Goal: Transaction & Acquisition: Download file/media

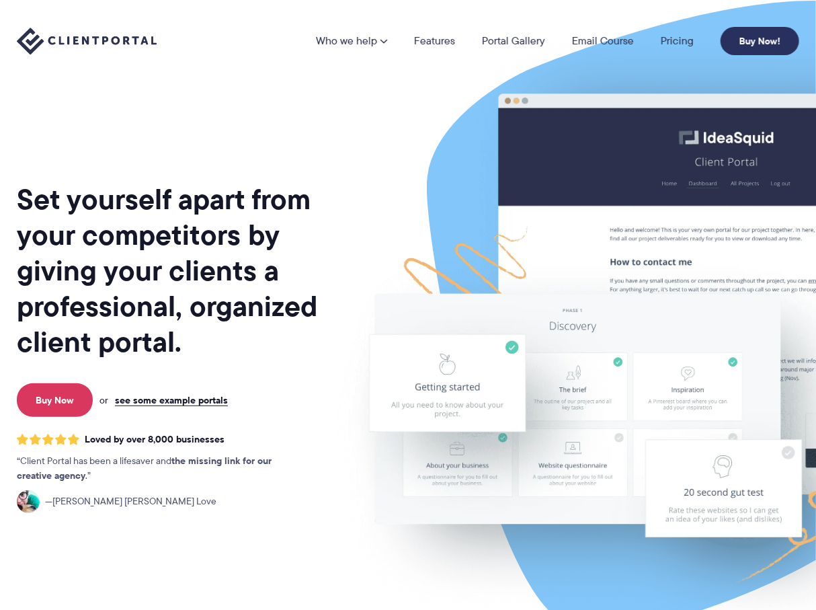
click at [764, 41] on link "Buy Now!" at bounding box center [760, 41] width 79 height 28
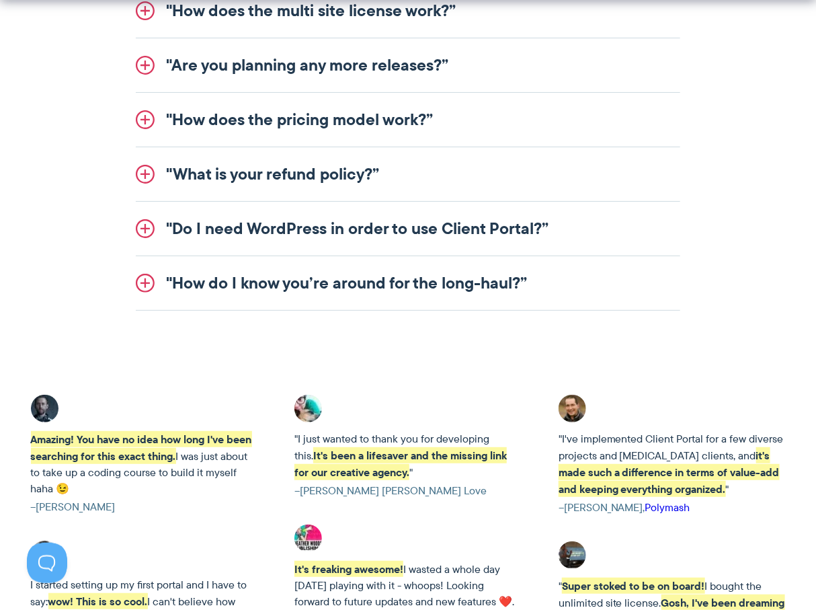
scroll to position [3269, 0]
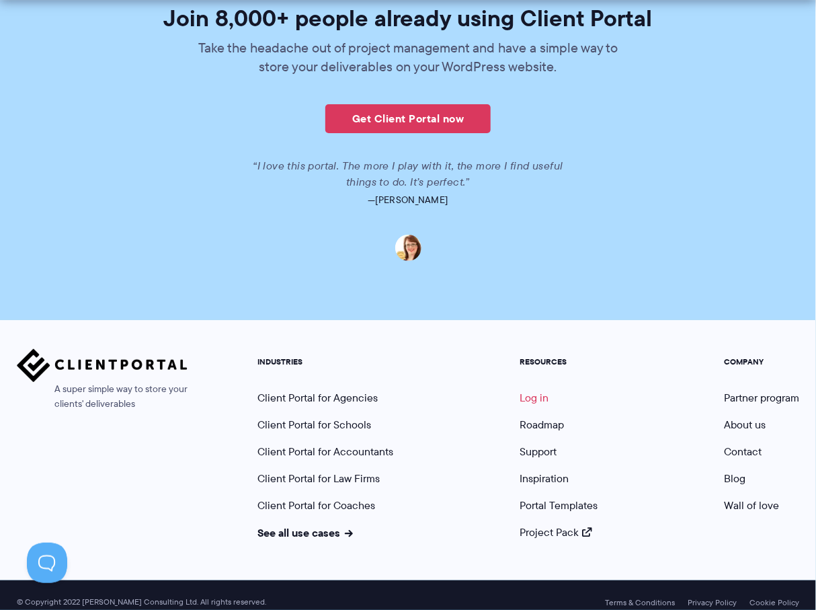
click at [530, 390] on link "Log in" at bounding box center [534, 397] width 29 height 15
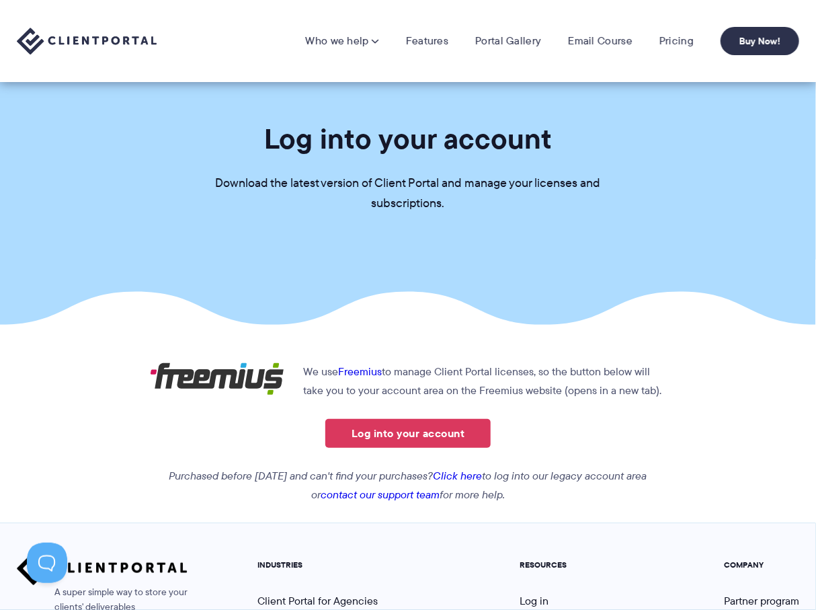
scroll to position [216, 0]
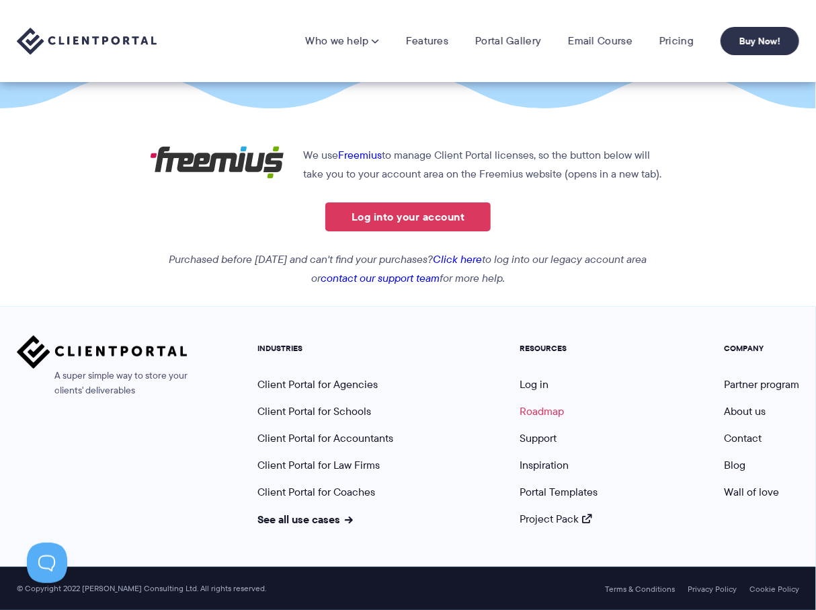
click at [522, 405] on link "Roadmap" at bounding box center [542, 410] width 44 height 15
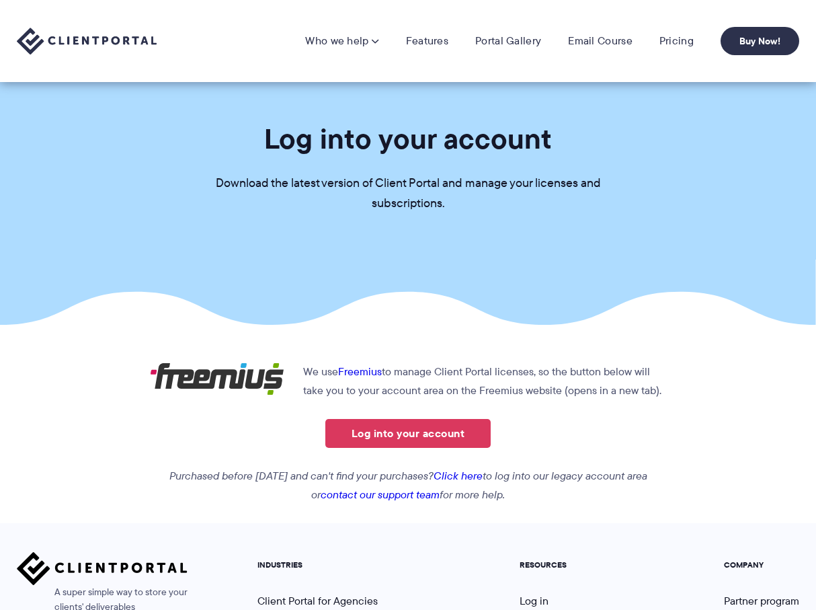
scroll to position [216, 0]
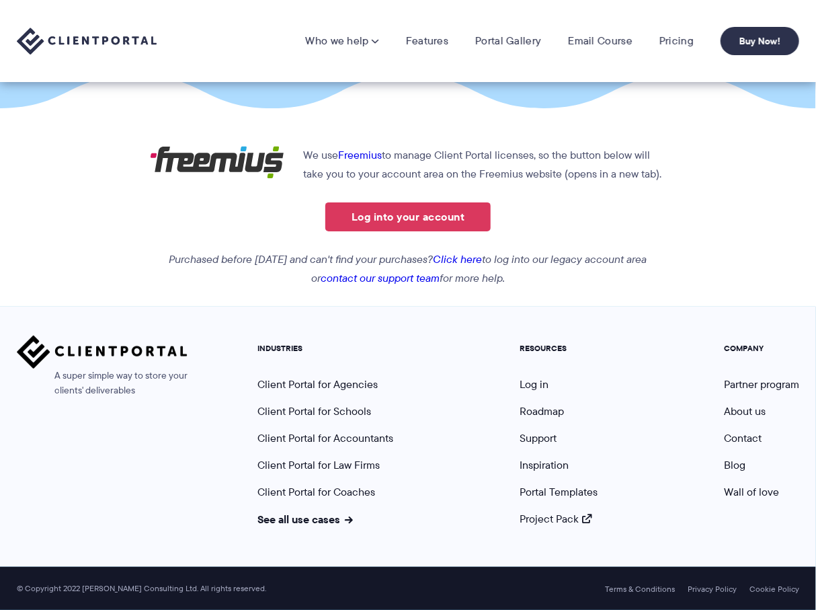
click at [395, 214] on link "Log into your account" at bounding box center [407, 216] width 165 height 29
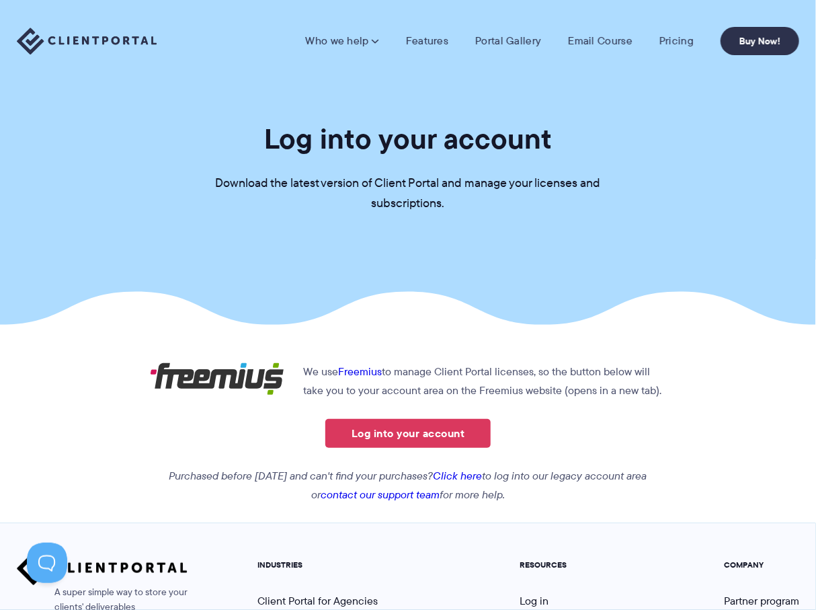
click at [479, 476] on link "Click here" at bounding box center [458, 475] width 49 height 15
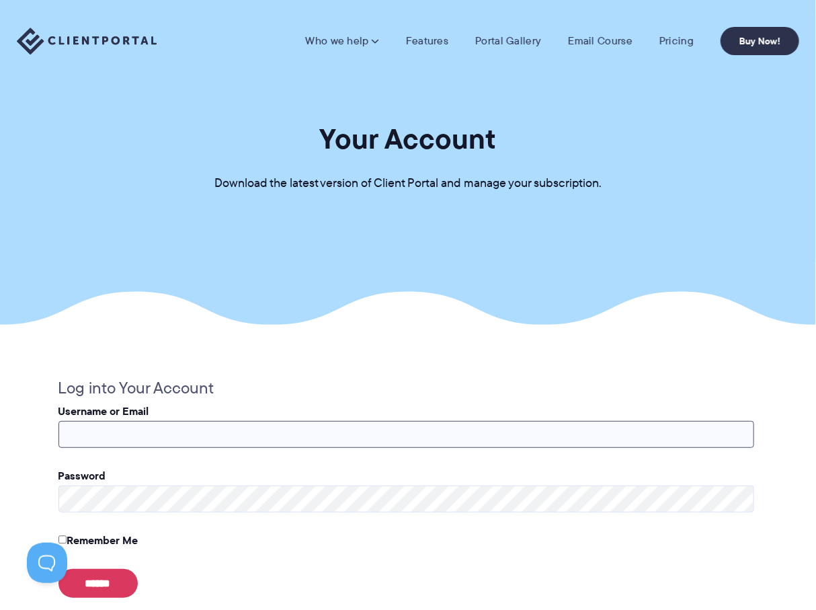
type input "**********"
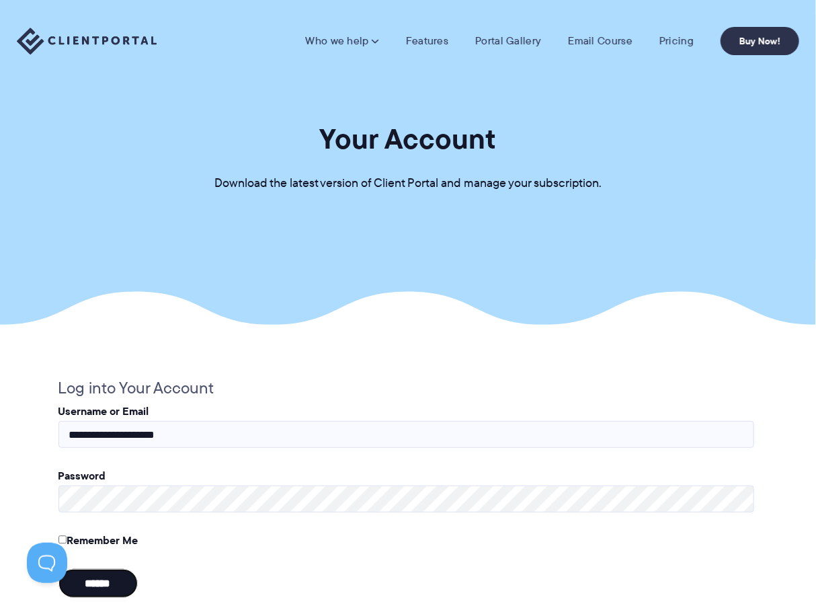
click at [95, 580] on input "******" at bounding box center [97, 583] width 79 height 29
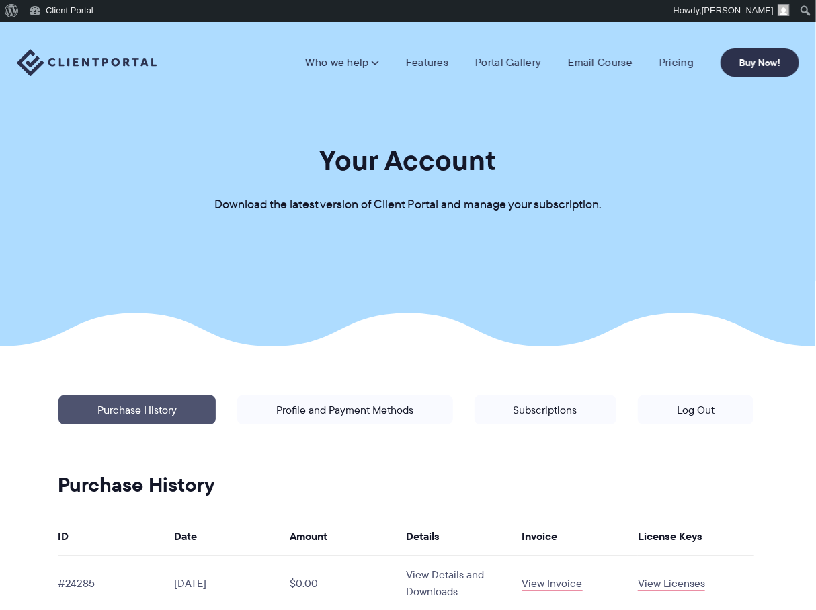
scroll to position [314, 0]
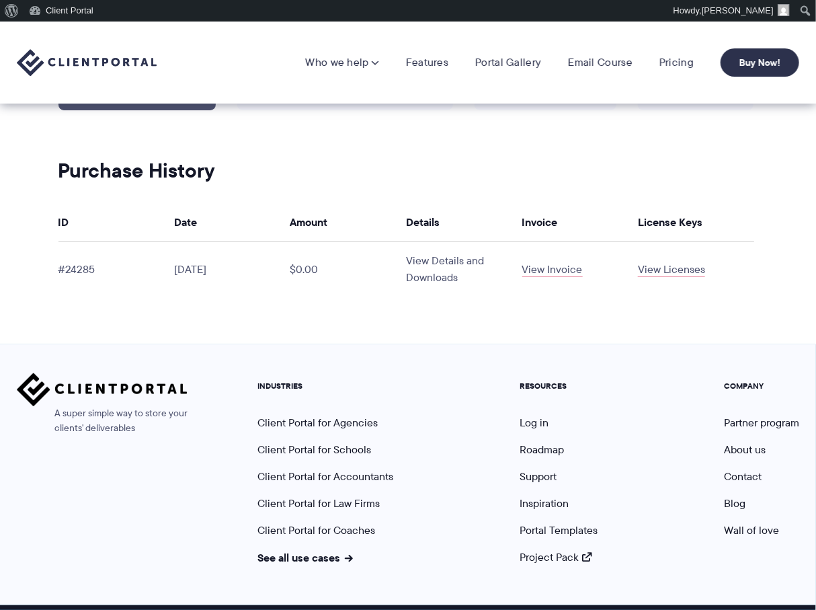
click at [434, 280] on link "View Details and Downloads" at bounding box center [445, 269] width 78 height 32
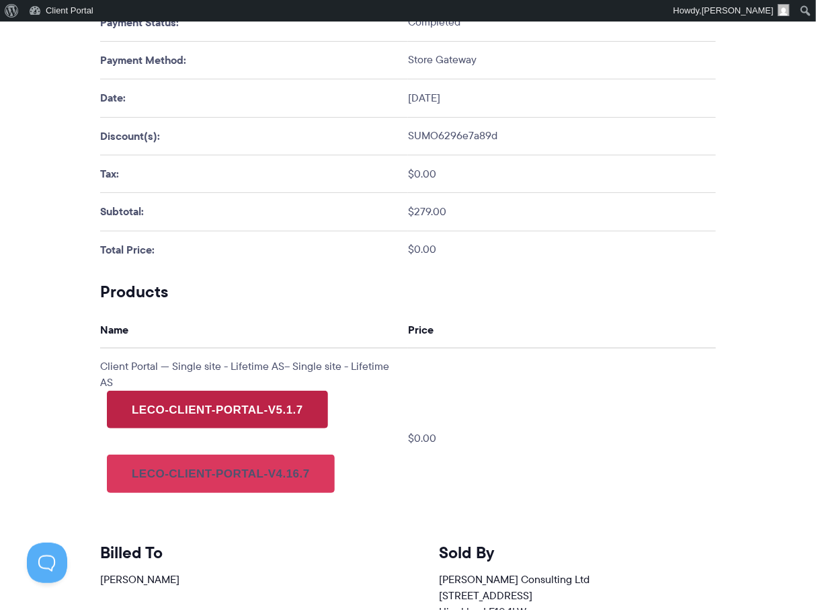
click at [167, 411] on link "leco-client-portal-v5.1.7" at bounding box center [217, 410] width 221 height 38
